Goal: Information Seeking & Learning: Learn about a topic

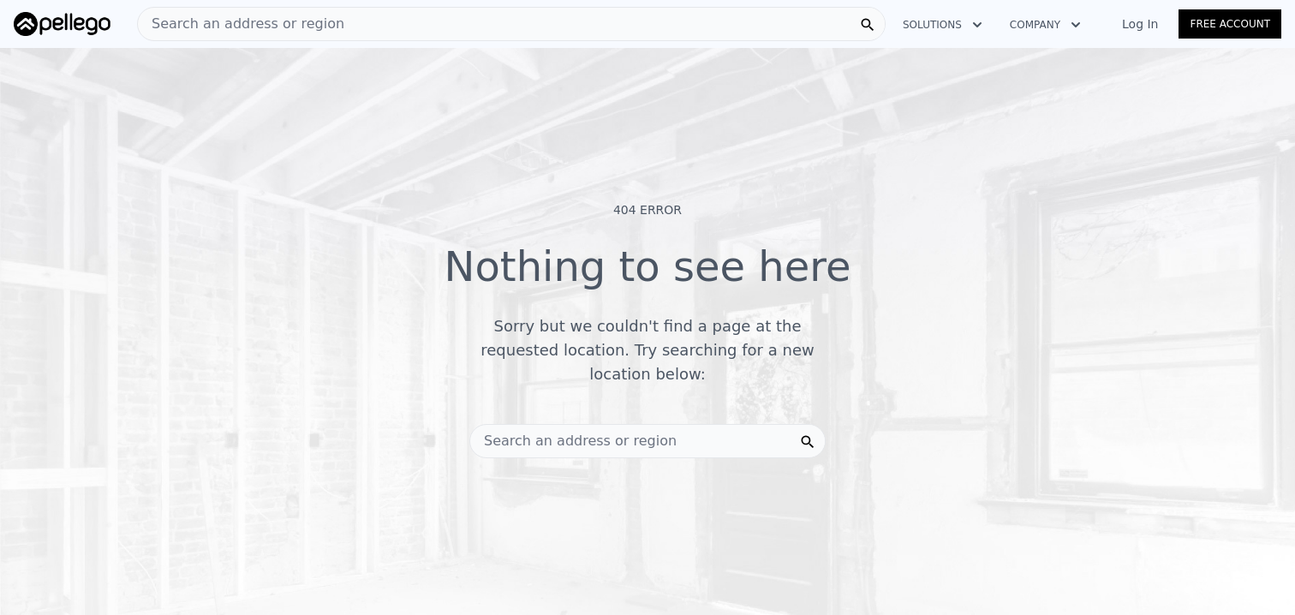
click at [249, 21] on span "Search an address or region" at bounding box center [241, 24] width 206 height 21
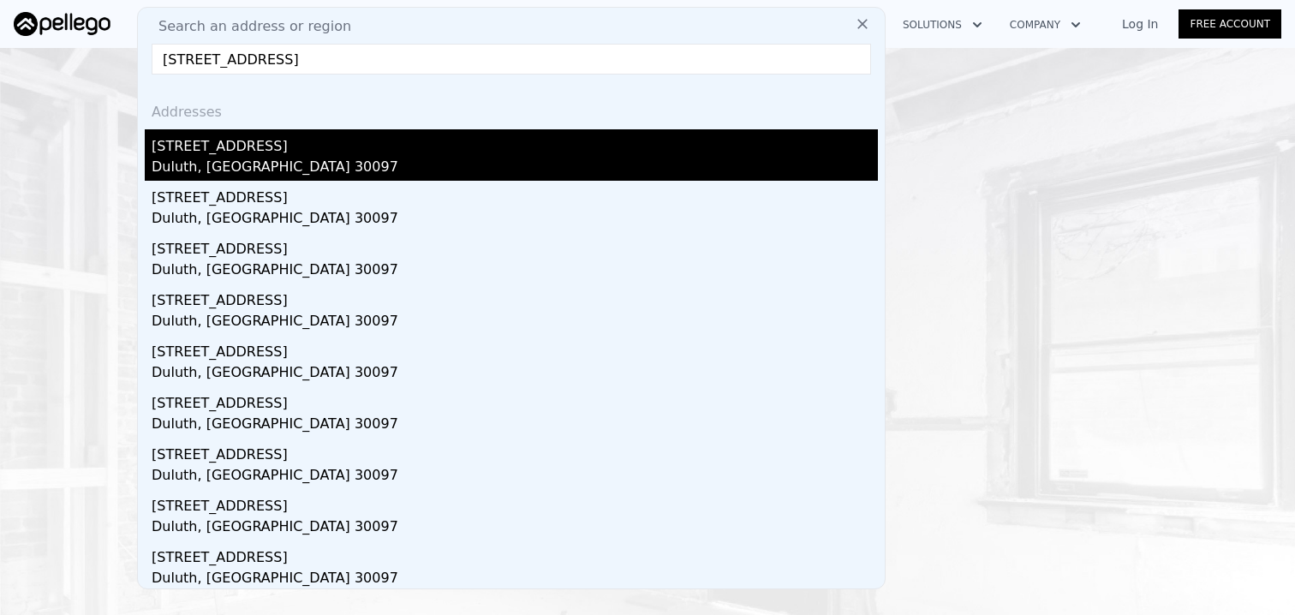
type input "[STREET_ADDRESS]"
click at [229, 163] on div "Duluth, GA 30097" at bounding box center [515, 169] width 726 height 24
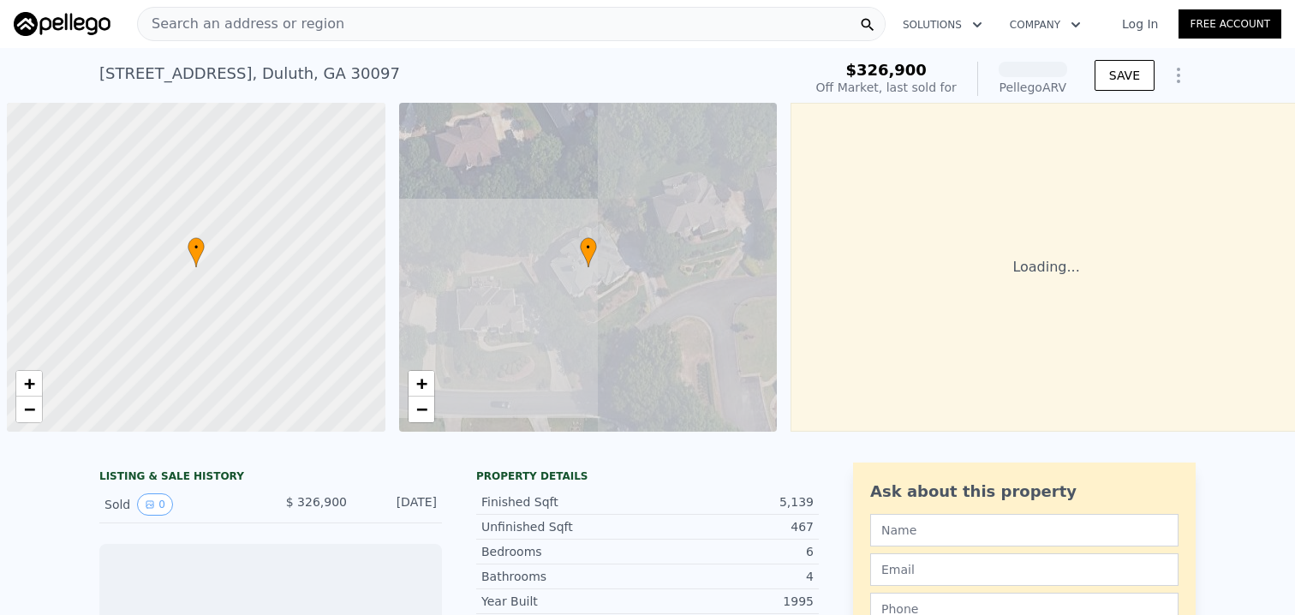
scroll to position [0, 7]
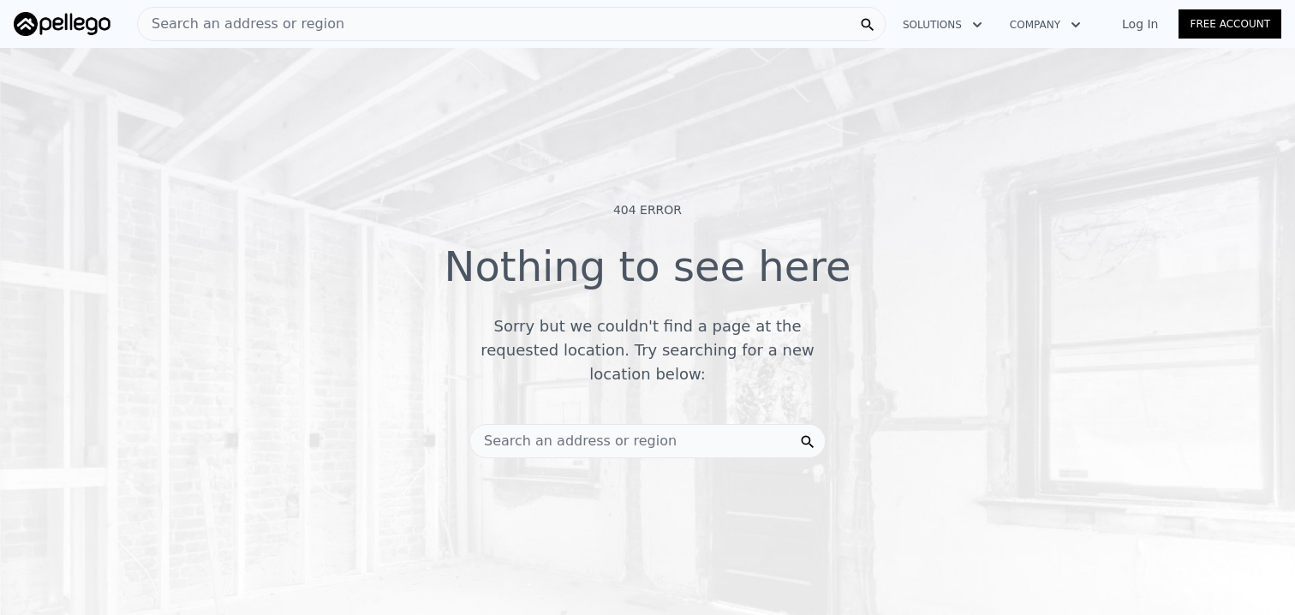
click at [331, 24] on div "Search an address or region" at bounding box center [511, 24] width 748 height 34
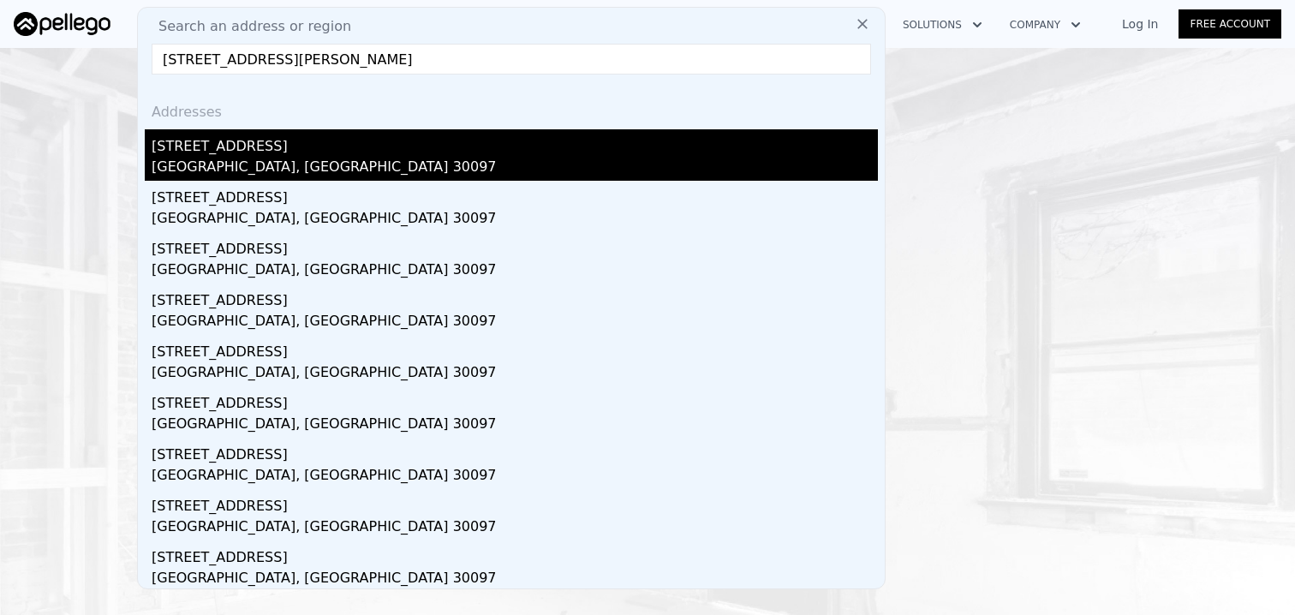
type input "[STREET_ADDRESS][PERSON_NAME]"
click at [348, 174] on div "[GEOGRAPHIC_DATA], [GEOGRAPHIC_DATA] 30097" at bounding box center [515, 169] width 726 height 24
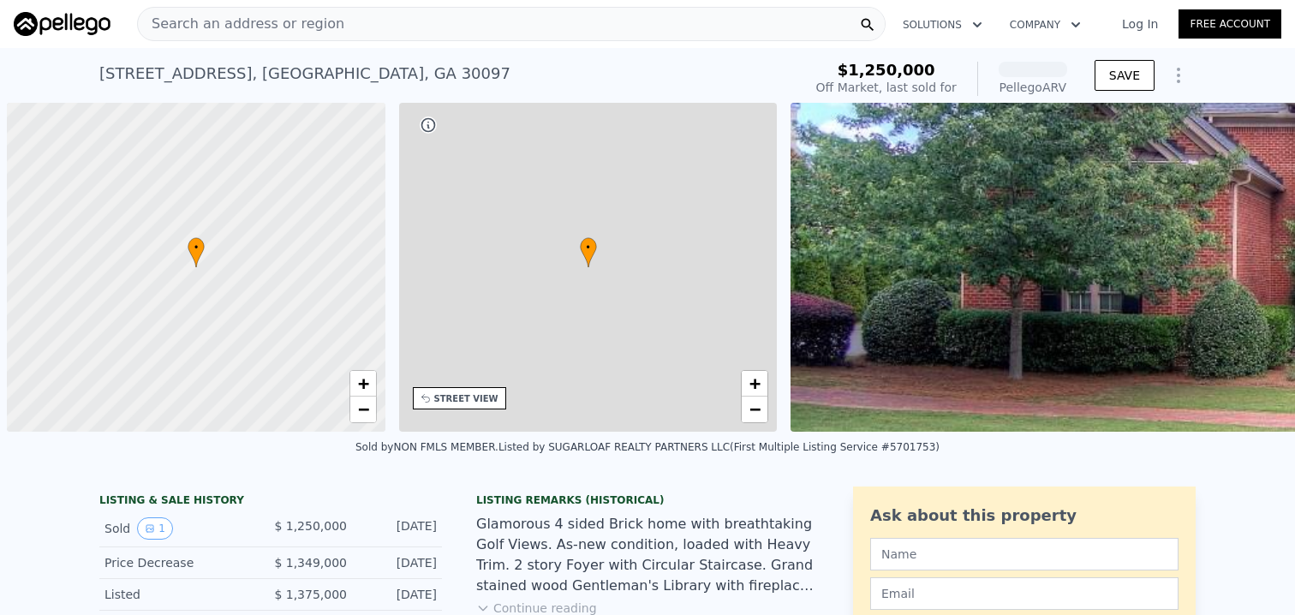
scroll to position [0, 7]
